Goal: Book appointment/travel/reservation

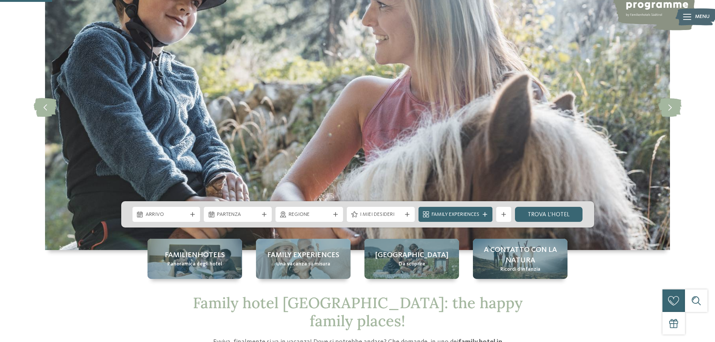
scroll to position [263, 0]
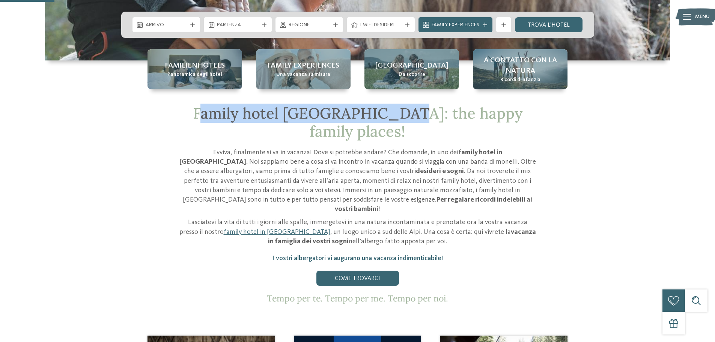
drag, startPoint x: 194, startPoint y: 110, endPoint x: 388, endPoint y: 108, distance: 194.0
click at [383, 107] on span "Family hotel [GEOGRAPHIC_DATA]: the happy family places!" at bounding box center [358, 122] width 330 height 37
click at [409, 113] on span "Family hotel [GEOGRAPHIC_DATA]: the happy family places!" at bounding box center [358, 122] width 330 height 37
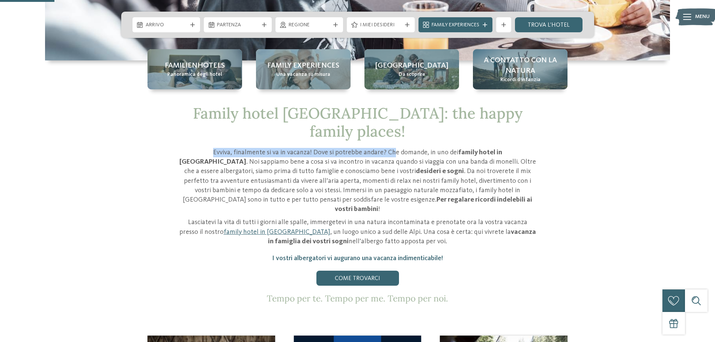
drag, startPoint x: 193, startPoint y: 132, endPoint x: 375, endPoint y: 133, distance: 182.0
click at [373, 148] on p "Evviva, finalmente si va in vacanza! Dove si potrebbe andare? Che domande, in u…" at bounding box center [357, 181] width 357 height 66
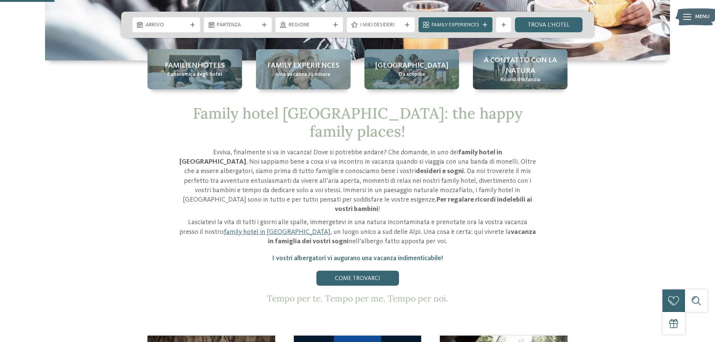
click at [377, 148] on p "Evviva, finalmente si va in vacanza! Dove si potrebbe andare? Che domande, in u…" at bounding box center [357, 181] width 357 height 66
drag, startPoint x: 388, startPoint y: 135, endPoint x: 458, endPoint y: 135, distance: 70.2
click at [458, 148] on p "Evviva, finalmente si va in vacanza! Dove si potrebbe andare? Che domande, in u…" at bounding box center [357, 181] width 357 height 66
click at [437, 149] on p "Evviva, finalmente si va in vacanza! Dove si potrebbe andare? Che domande, in u…" at bounding box center [357, 181] width 357 height 66
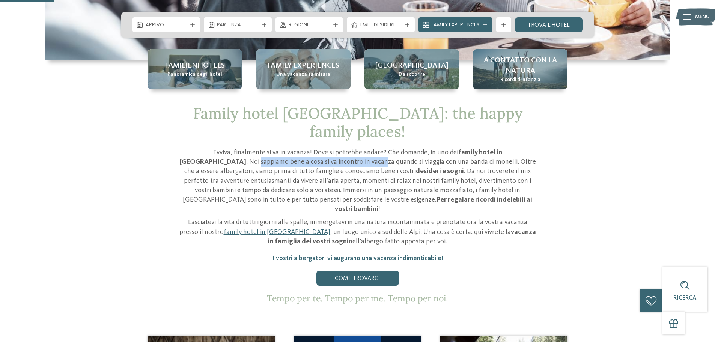
drag, startPoint x: 181, startPoint y: 144, endPoint x: 328, endPoint y: 147, distance: 147.1
click at [314, 148] on p "Evviva, finalmente si va in vacanza! Dove si potrebbe andare? Che domande, in u…" at bounding box center [357, 181] width 357 height 66
click at [336, 149] on p "Evviva, finalmente si va in vacanza! Dove si potrebbe andare? Che domande, in u…" at bounding box center [357, 181] width 357 height 66
drag, startPoint x: 252, startPoint y: 147, endPoint x: 434, endPoint y: 148, distance: 182.0
click at [432, 148] on p "Evviva, finalmente si va in vacanza! Dove si potrebbe andare? Che domande, in u…" at bounding box center [357, 181] width 357 height 66
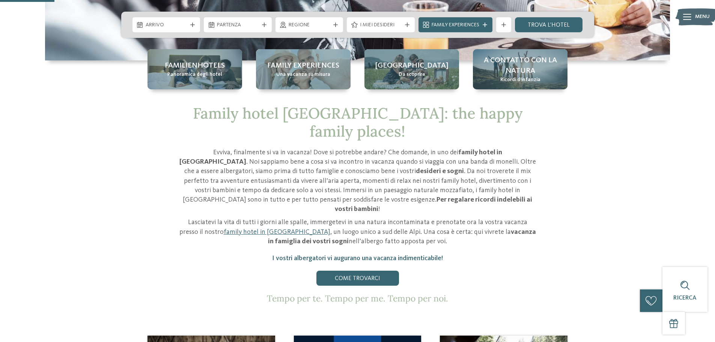
click at [437, 148] on p "Evviva, finalmente si va in vacanza! Dove si potrebbe andare? Che domande, in u…" at bounding box center [357, 181] width 357 height 66
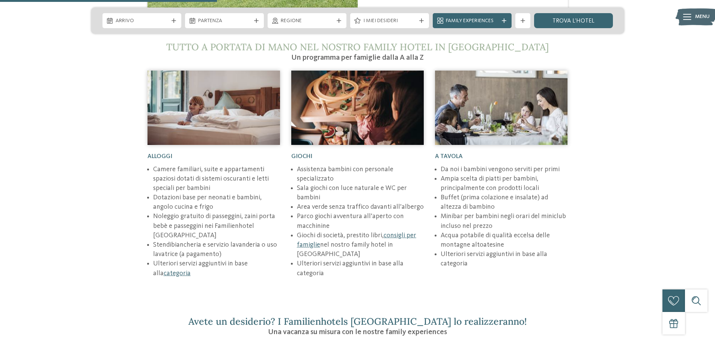
scroll to position [1051, 0]
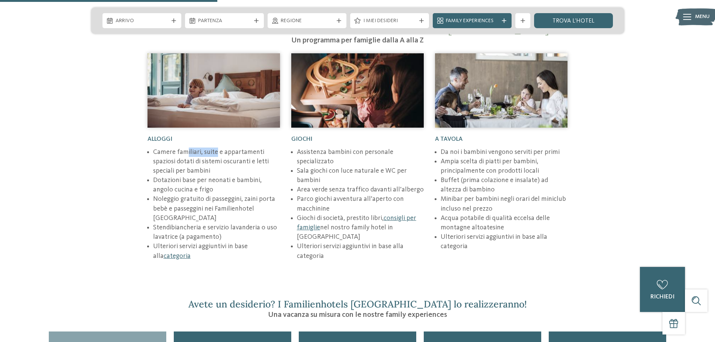
drag, startPoint x: 186, startPoint y: 127, endPoint x: 218, endPoint y: 129, distance: 32.4
click at [217, 147] on li "Camere familiari, suite e appartamenti spaziosi dotati di sistemi oscuranti e l…" at bounding box center [216, 161] width 127 height 29
click at [213, 147] on li "Camere familiari, suite e appartamenti spaziosi dotati di sistemi oscuranti e l…" at bounding box center [216, 161] width 127 height 29
drag, startPoint x: 176, startPoint y: 136, endPoint x: 248, endPoint y: 134, distance: 72.5
click at [247, 147] on li "Camere familiari, suite e appartamenti spaziosi dotati di sistemi oscuranti e l…" at bounding box center [216, 161] width 127 height 29
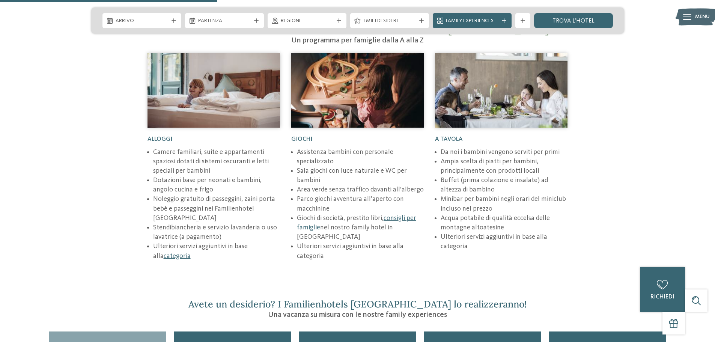
click at [244, 147] on li "Camere familiari, suite e appartamenti spaziosi dotati di sistemi oscuranti e l…" at bounding box center [216, 161] width 127 height 29
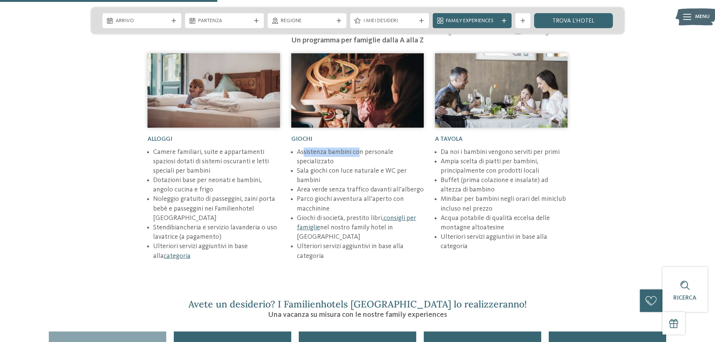
drag, startPoint x: 303, startPoint y: 126, endPoint x: 360, endPoint y: 127, distance: 57.8
click at [361, 147] on li "Assistenza bambini con personale specializzato" at bounding box center [360, 156] width 127 height 19
click at [357, 147] on li "Assistenza bambini con personale specializzato" at bounding box center [360, 156] width 127 height 19
drag, startPoint x: 301, startPoint y: 143, endPoint x: 376, endPoint y: 141, distance: 75.8
click at [376, 166] on li "Sala giochi con luce naturale e WC per bambini" at bounding box center [360, 175] width 127 height 19
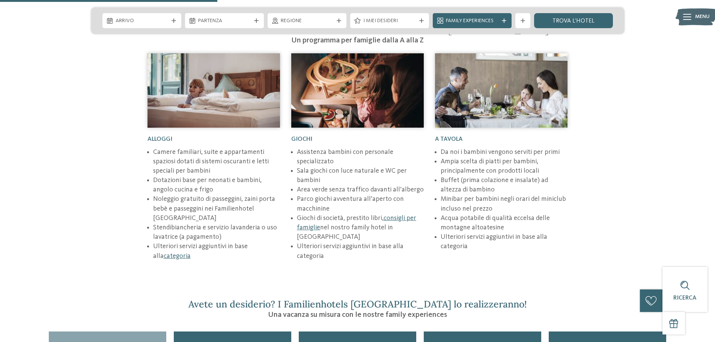
click at [366, 166] on li "Sala giochi con luce naturale e WC per bambini" at bounding box center [360, 175] width 127 height 19
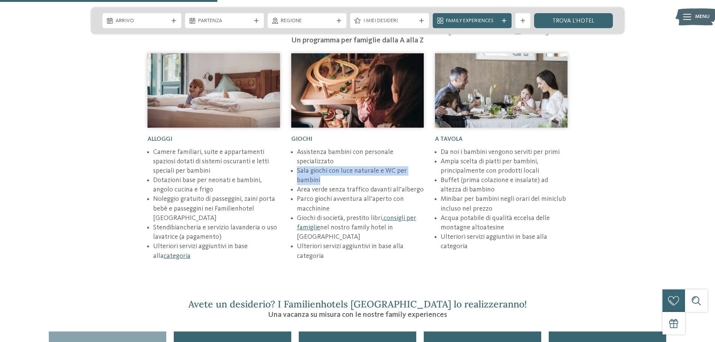
drag, startPoint x: 330, startPoint y: 151, endPoint x: 297, endPoint y: 143, distance: 34.0
click at [297, 166] on li "Sala giochi con luce naturale e WC per bambini" at bounding box center [360, 175] width 127 height 19
click at [319, 185] on li "Area verde senza traffico davanti all’albergo" at bounding box center [360, 189] width 127 height 9
drag, startPoint x: 316, startPoint y: 160, endPoint x: 382, endPoint y: 163, distance: 66.5
click at [384, 185] on li "Area verde senza traffico davanti all’albergo" at bounding box center [360, 189] width 127 height 9
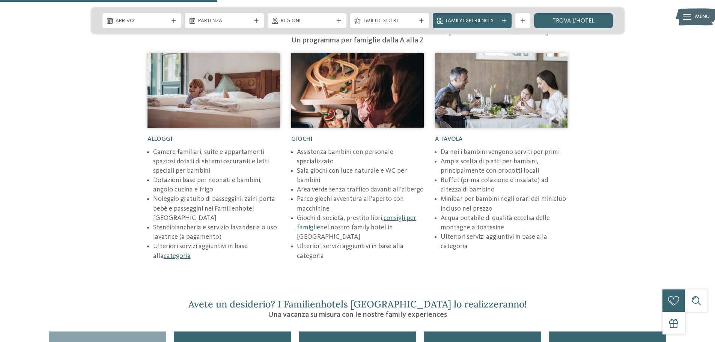
click at [371, 194] on li "Parco giochi avventura all’aperto con macchinine" at bounding box center [360, 203] width 127 height 19
drag, startPoint x: 307, startPoint y: 173, endPoint x: 383, endPoint y: 164, distance: 76.0
click at [360, 194] on li "Parco giochi avventura all’aperto con macchinine" at bounding box center [360, 203] width 127 height 19
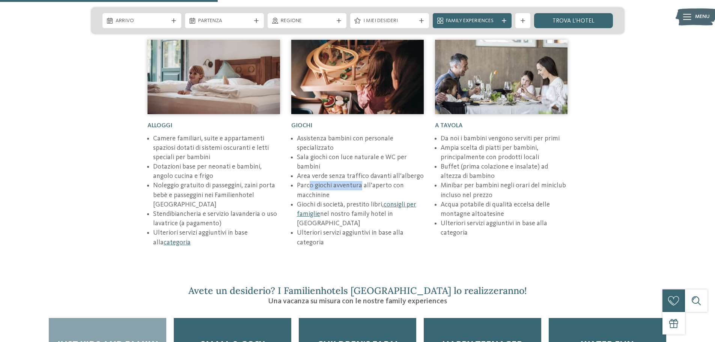
scroll to position [1088, 0]
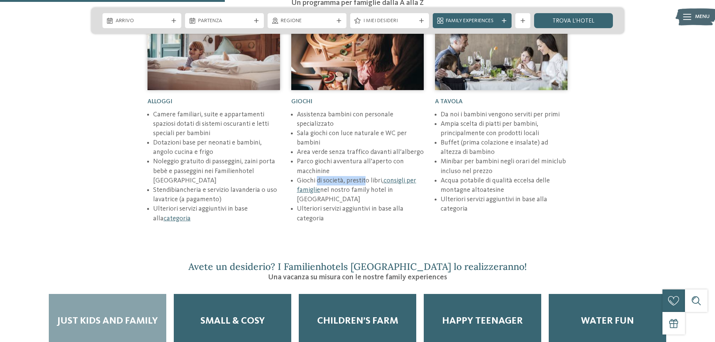
drag, startPoint x: 317, startPoint y: 154, endPoint x: 364, endPoint y: 156, distance: 46.6
click at [364, 176] on li "Giochi di società, prestito libri, consigli per famiglie nel nostro family hote…" at bounding box center [360, 190] width 127 height 29
click at [354, 176] on li "Giochi di società, prestito libri, consigli per famiglie nel nostro family hote…" at bounding box center [360, 190] width 127 height 29
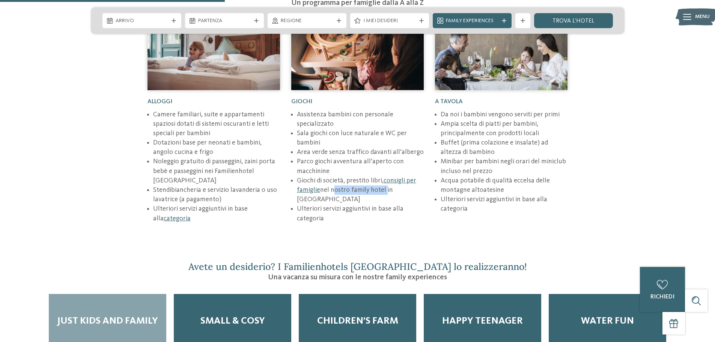
drag, startPoint x: 331, startPoint y: 164, endPoint x: 380, endPoint y: 168, distance: 48.6
click at [382, 176] on li "Giochi di società, prestito libri, consigli per famiglie nel nostro family hote…" at bounding box center [360, 190] width 127 height 29
drag, startPoint x: 300, startPoint y: 181, endPoint x: 351, endPoint y: 181, distance: 51.8
click at [351, 204] on li "Ulteriori servizi aggiuntivi in base alla categoria" at bounding box center [360, 213] width 127 height 19
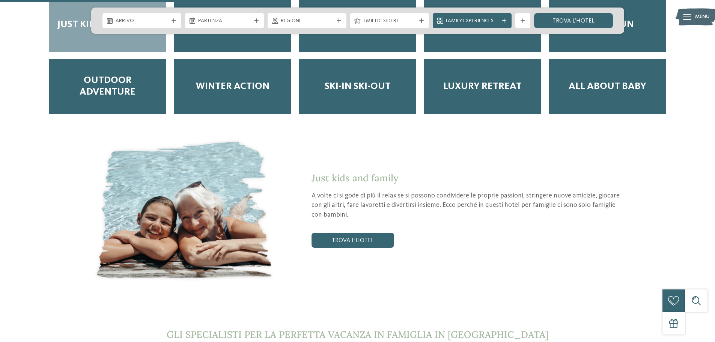
scroll to position [1389, 0]
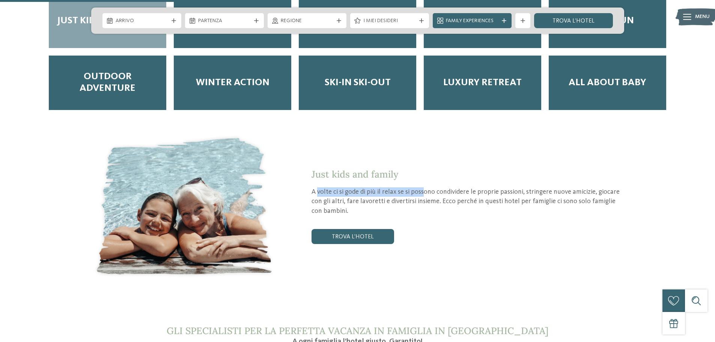
drag, startPoint x: 330, startPoint y: 165, endPoint x: 437, endPoint y: 164, distance: 107.4
click at [437, 187] on p "A volte ci si gode di più il relax se si possono condividere le proprie passion…" at bounding box center [468, 201] width 313 height 29
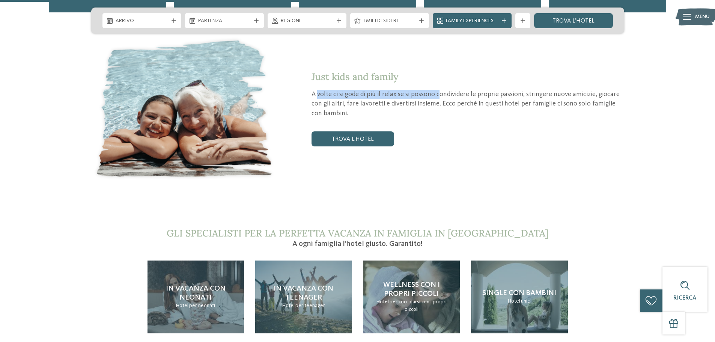
scroll to position [1614, 0]
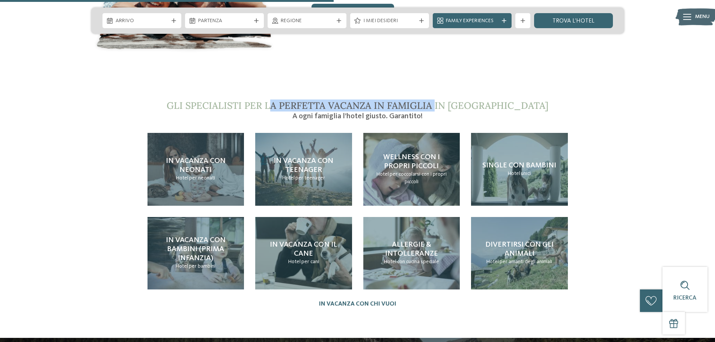
drag, startPoint x: 307, startPoint y: 79, endPoint x: 461, endPoint y: 78, distance: 154.3
click at [461, 99] on span "Gli specialisti per la perfetta vacanza in famiglia in [GEOGRAPHIC_DATA]" at bounding box center [358, 105] width 382 height 12
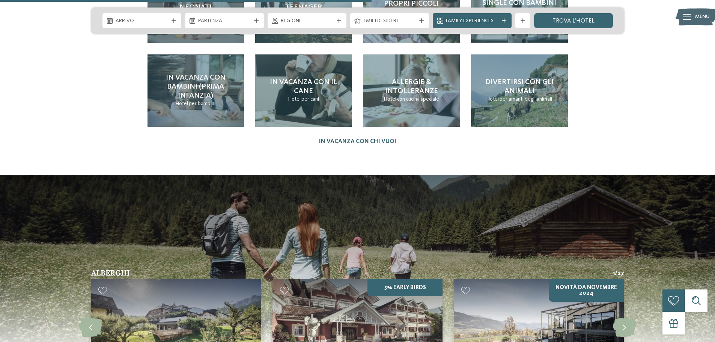
scroll to position [1952, 0]
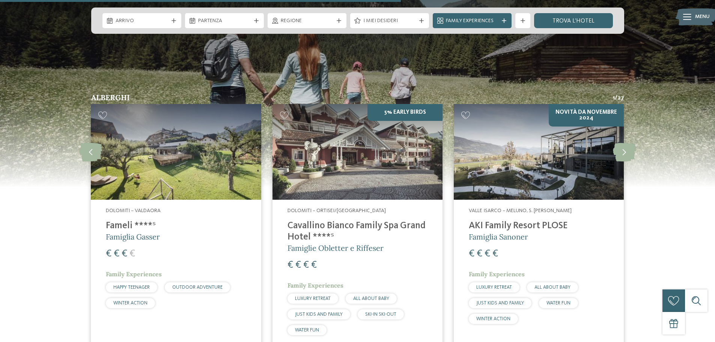
click at [171, 247] on div "€ € € €" at bounding box center [176, 254] width 140 height 14
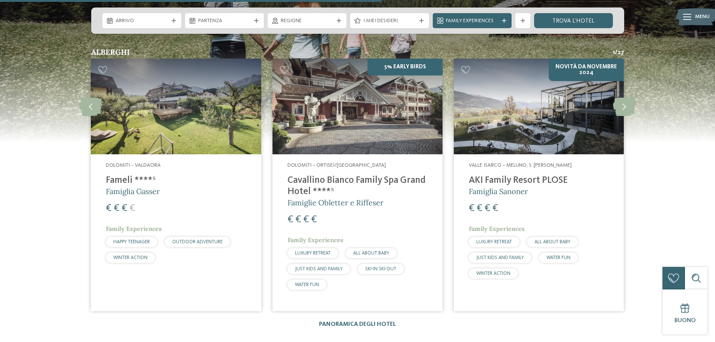
scroll to position [1839, 0]
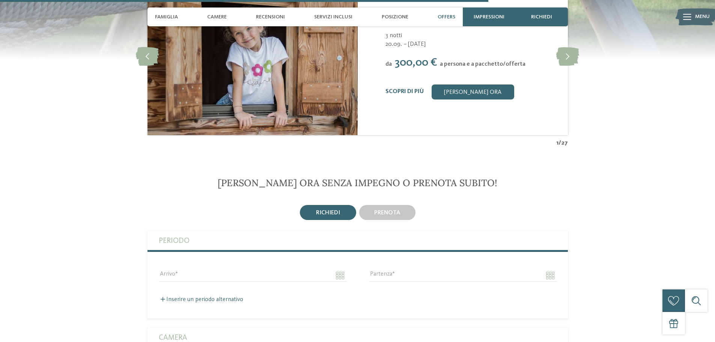
scroll to position [1501, 0]
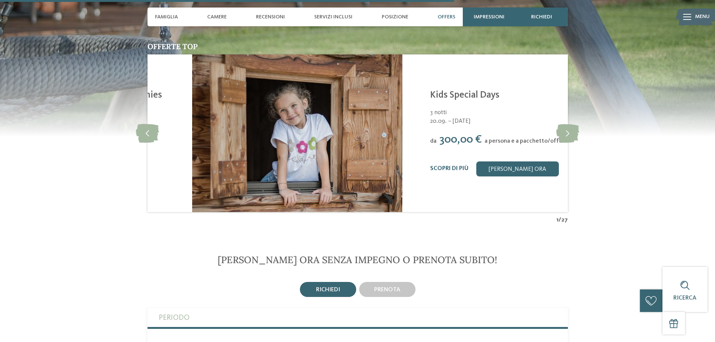
drag, startPoint x: 444, startPoint y: 126, endPoint x: 485, endPoint y: 123, distance: 40.6
click at [482, 134] on span "300,00 €" at bounding box center [460, 139] width 43 height 11
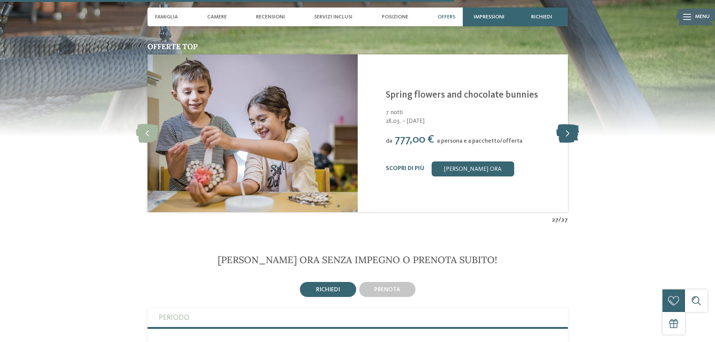
click at [570, 124] on icon at bounding box center [567, 133] width 23 height 19
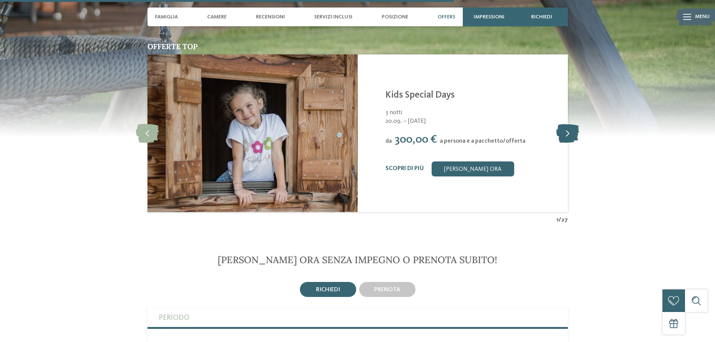
click at [570, 124] on icon at bounding box center [567, 133] width 23 height 19
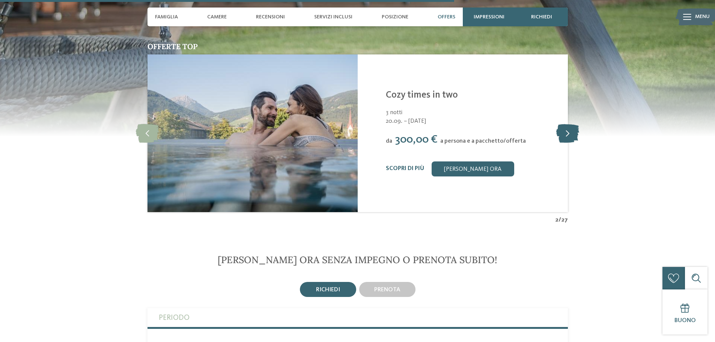
click at [572, 124] on icon at bounding box center [567, 133] width 23 height 19
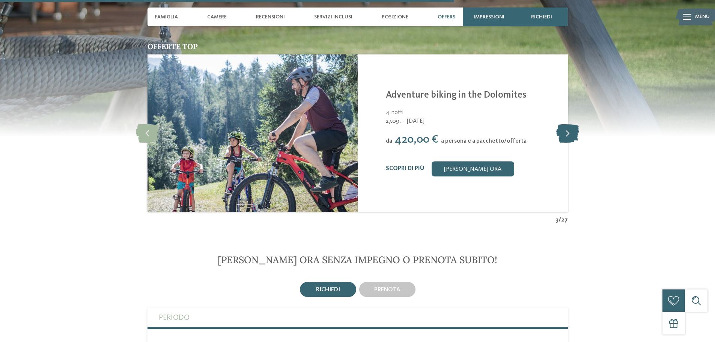
click at [572, 124] on icon at bounding box center [567, 133] width 23 height 19
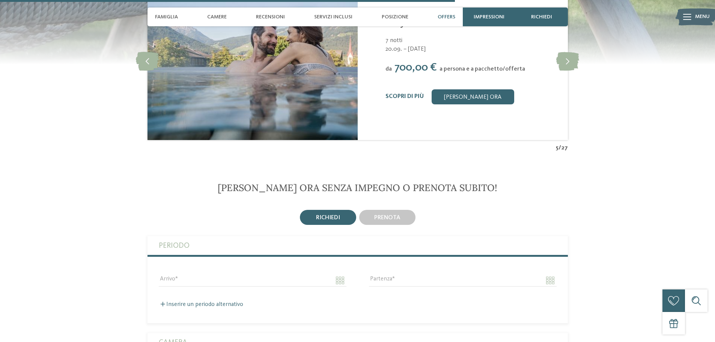
scroll to position [1726, 0]
